Goal: Transaction & Acquisition: Purchase product/service

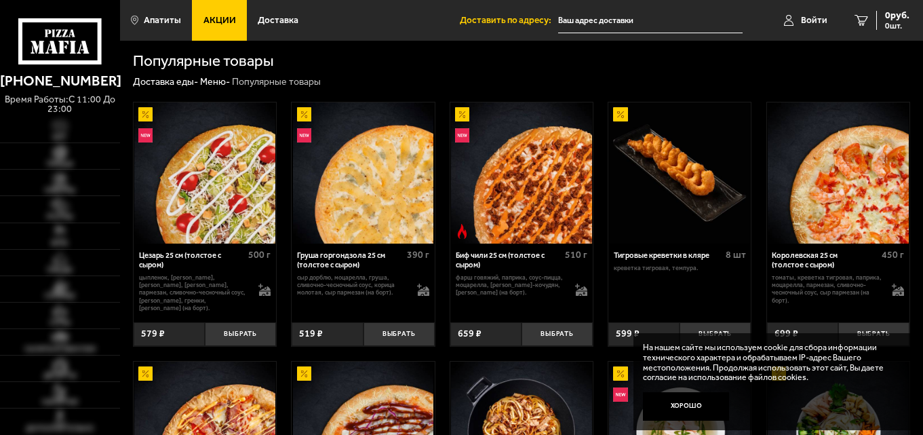
click at [221, 25] on link "Акции" at bounding box center [219, 20] width 55 height 41
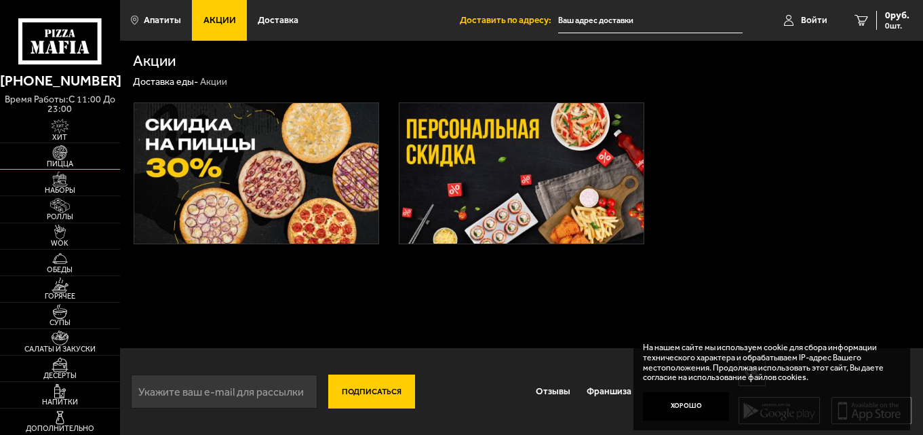
click at [56, 160] on span "Пицца" at bounding box center [60, 163] width 120 height 7
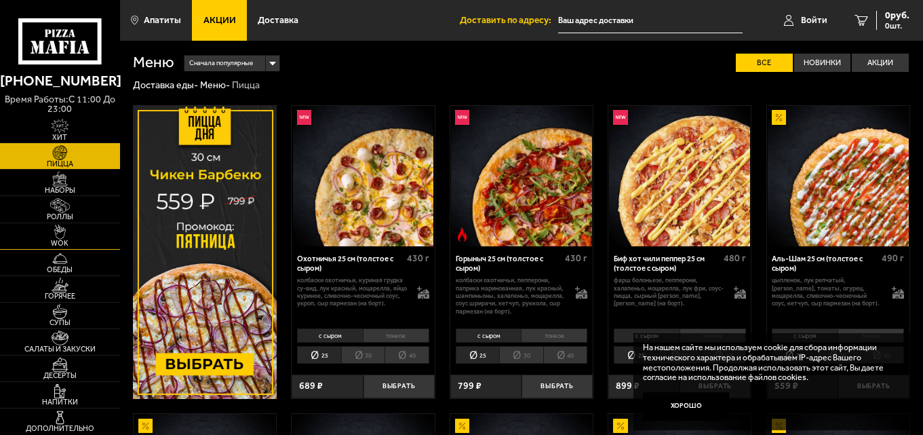
click at [67, 183] on img at bounding box center [59, 179] width 37 height 15
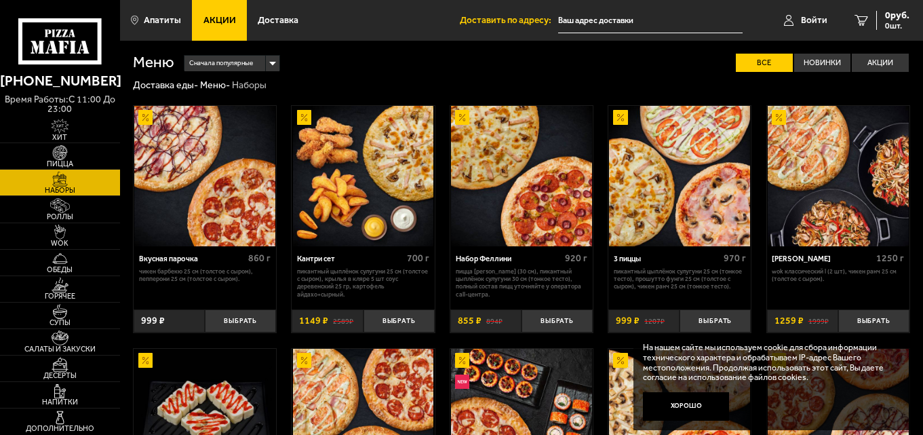
click at [673, 256] on div "3 пиццы" at bounding box center [667, 258] width 107 height 9
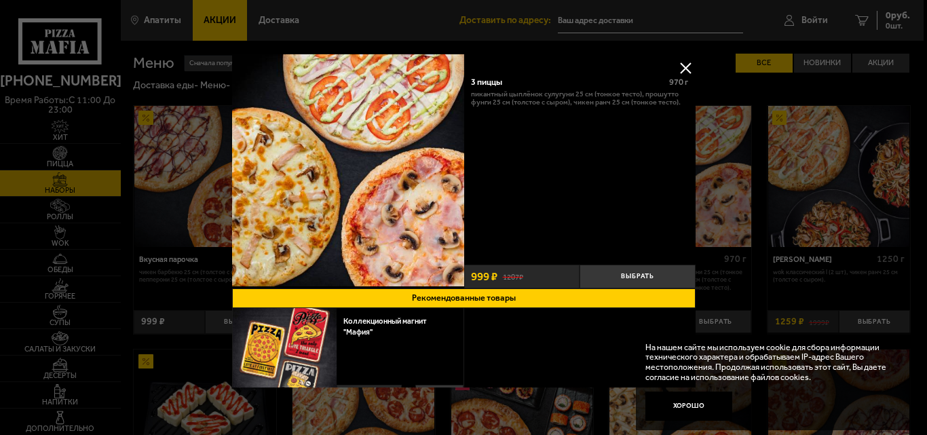
click at [684, 68] on button at bounding box center [685, 68] width 20 height 20
